Goal: Information Seeking & Learning: Learn about a topic

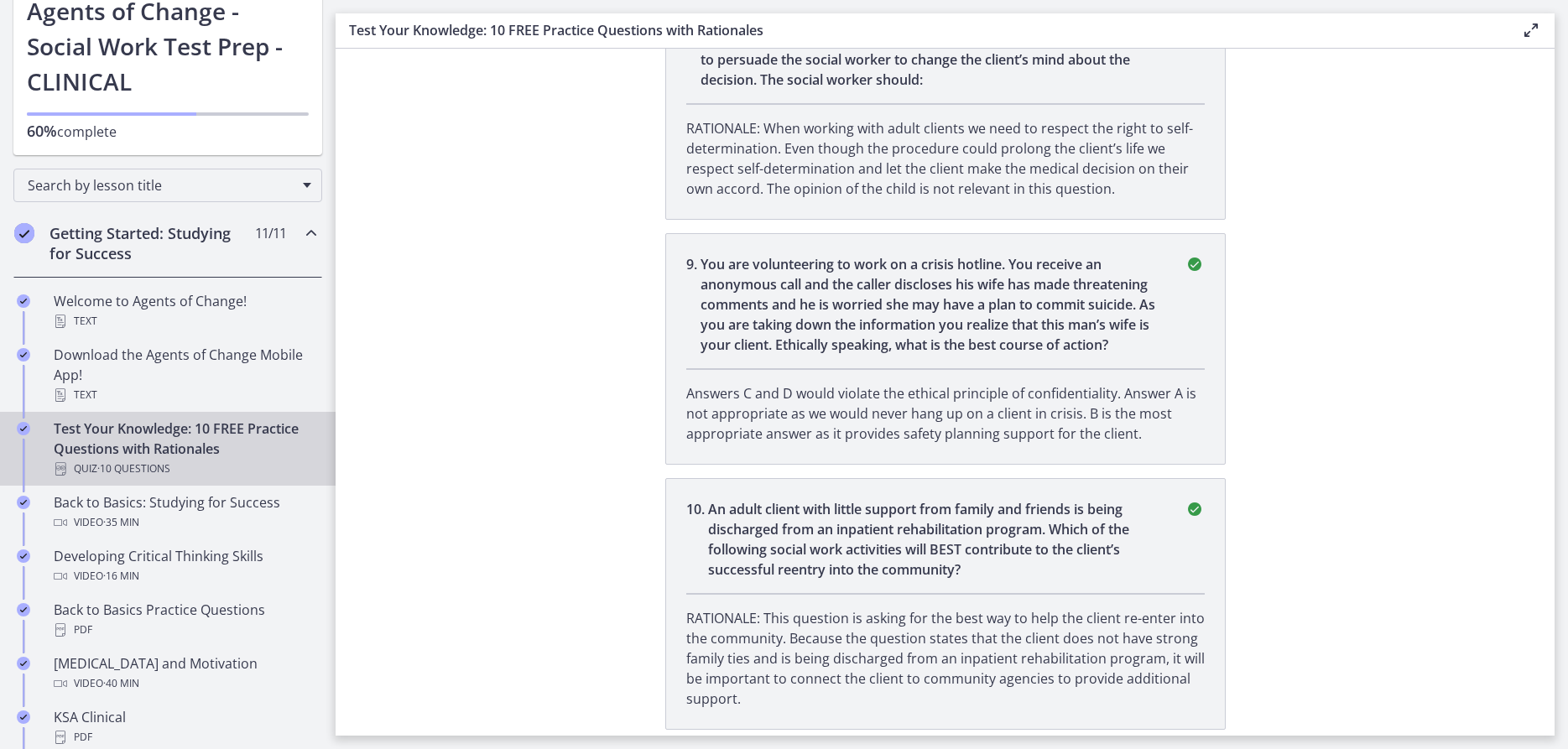
scroll to position [2300, 0]
click at [212, 505] on div "Back to Basics: Studying for Success Video · 35 min" at bounding box center [184, 512] width 261 height 40
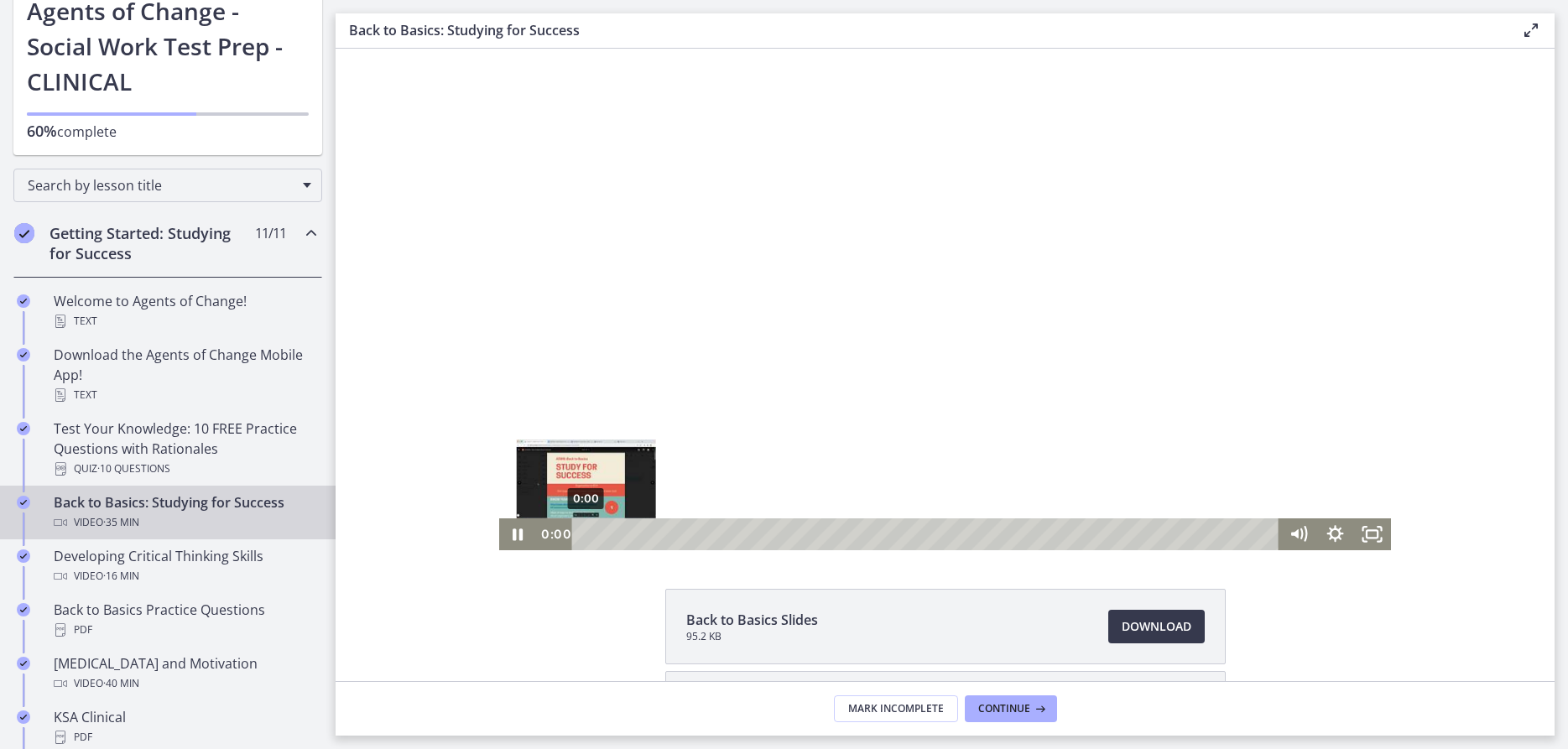
click at [585, 540] on div "0:00" at bounding box center [928, 534] width 685 height 32
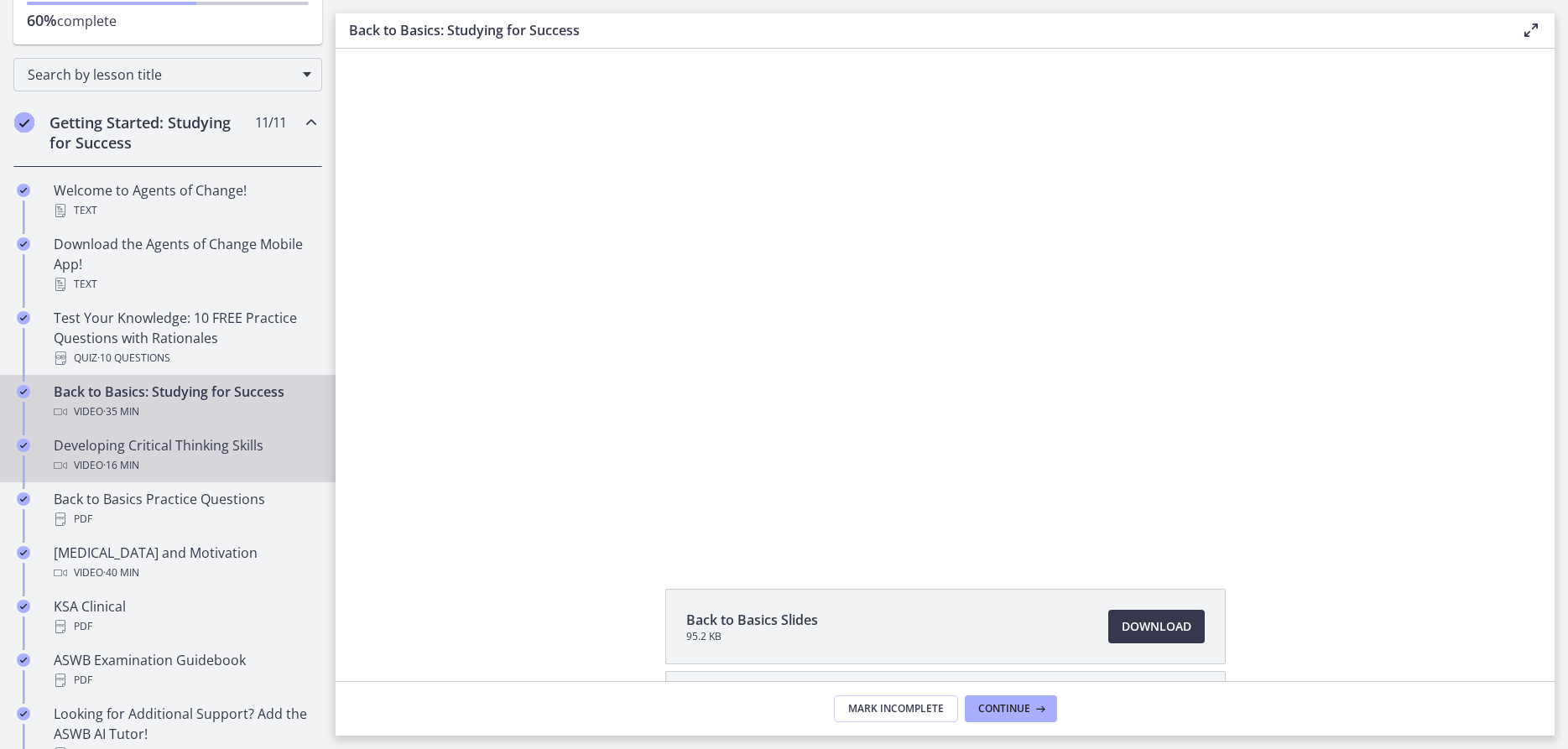
scroll to position [333, 0]
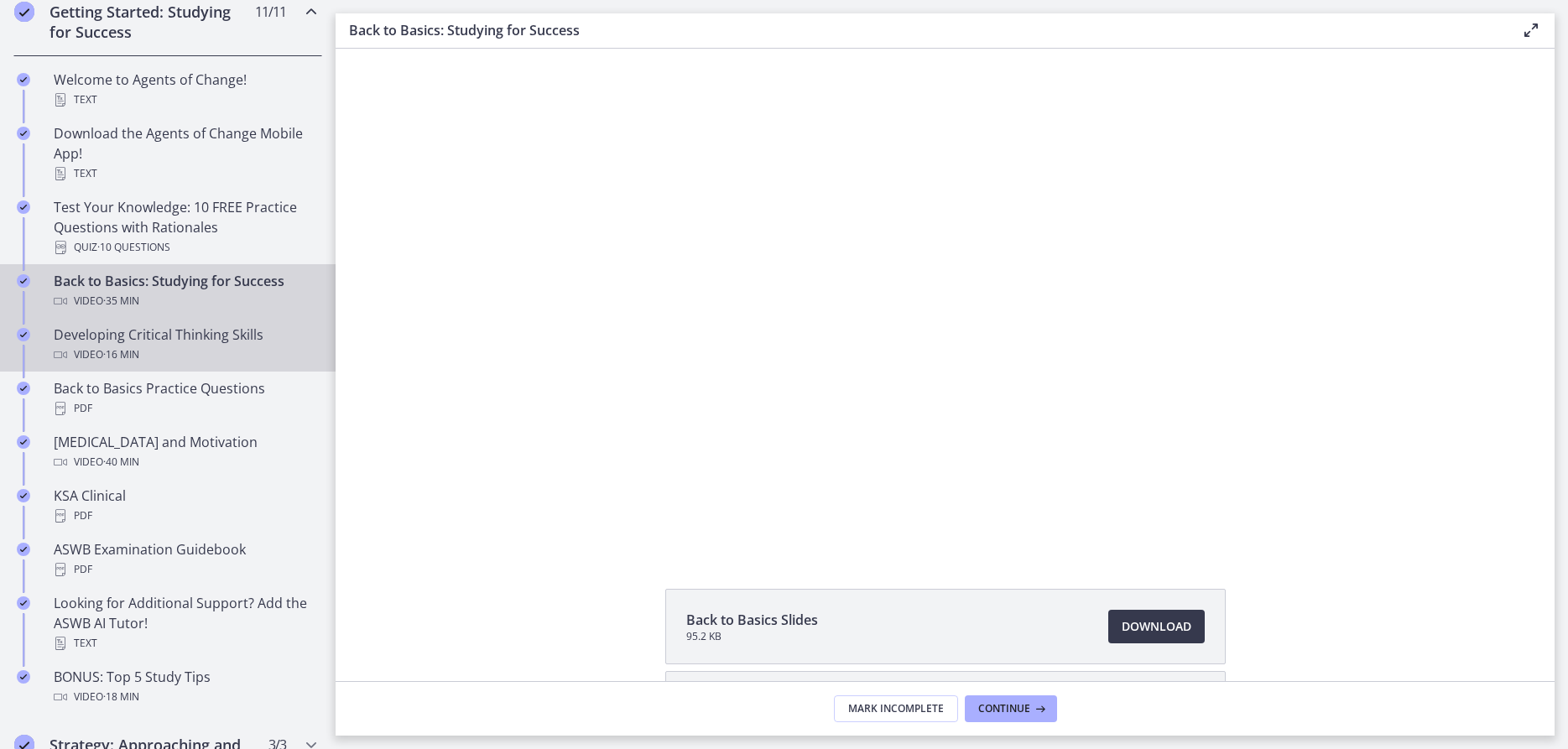
click at [228, 333] on div "Developing Critical Thinking Skills Video · 16 min" at bounding box center [184, 344] width 261 height 40
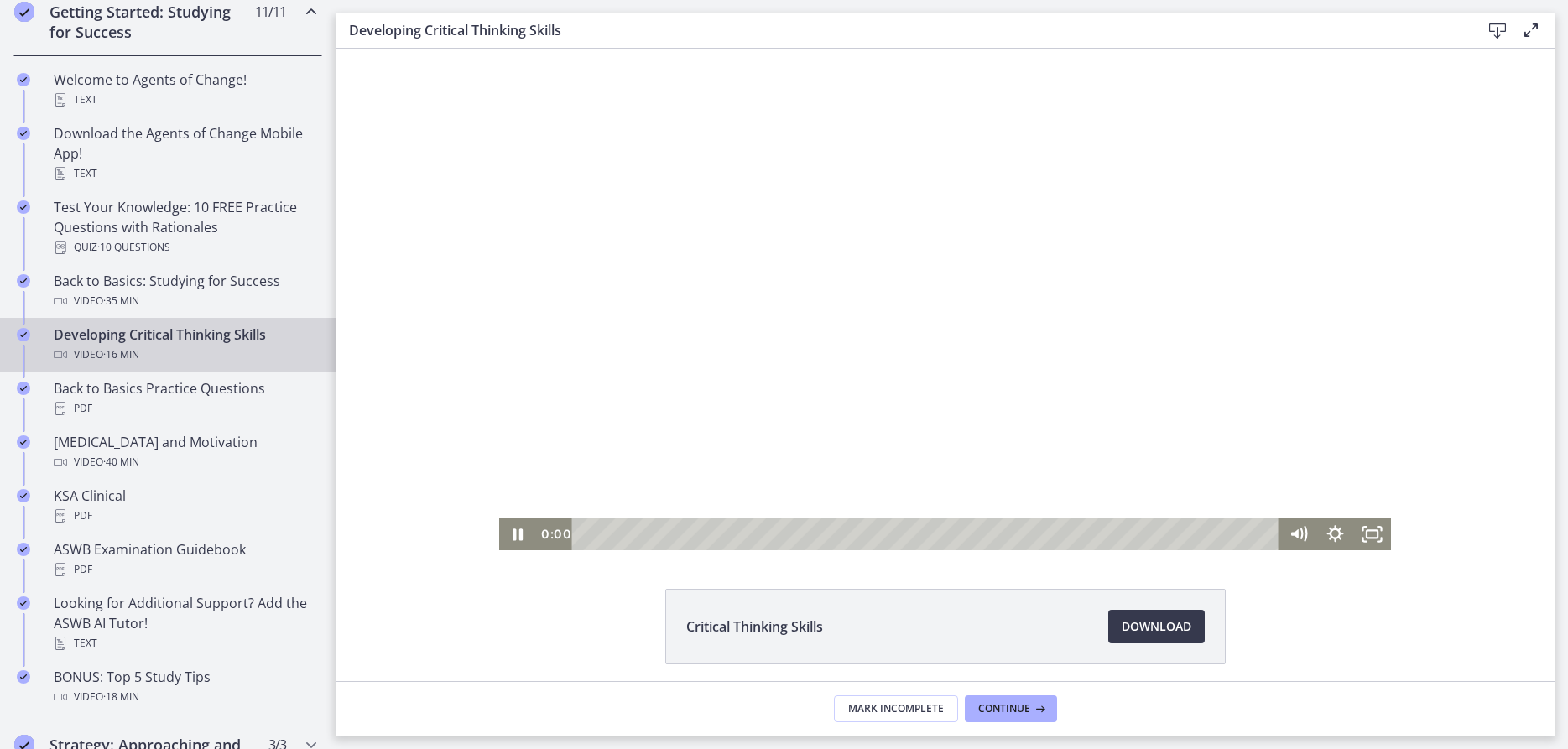
drag, startPoint x: 1063, startPoint y: 534, endPoint x: 541, endPoint y: 569, distance: 523.2
click at [517, 539] on icon "Pause" at bounding box center [517, 534] width 44 height 38
